Goal: Find contact information: Find contact information

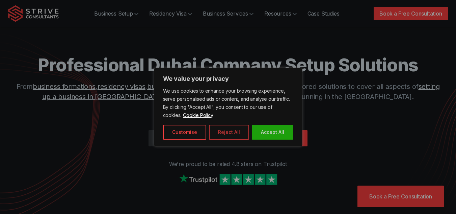
click at [227, 131] on button "Reject All" at bounding box center [229, 132] width 40 height 15
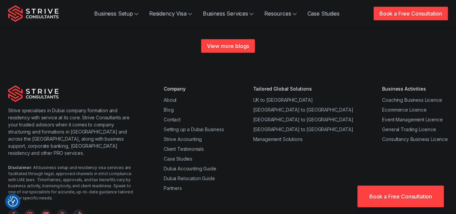
scroll to position [2649, 0]
click at [175, 116] on link "Contact" at bounding box center [172, 119] width 17 height 6
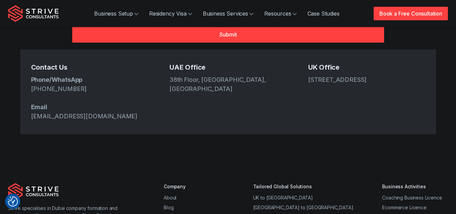
scroll to position [298, 0]
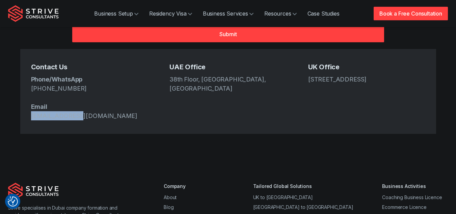
drag, startPoint x: 29, startPoint y: 92, endPoint x: 78, endPoint y: 97, distance: 49.5
click at [78, 97] on div "Contact Us Phone/WhatsApp [PHONE_NUMBER] Email [EMAIL_ADDRESS][DOMAIN_NAME] [GE…" at bounding box center [228, 91] width 416 height 85
copy link "info@strive.ae"
